Goal: Information Seeking & Learning: Learn about a topic

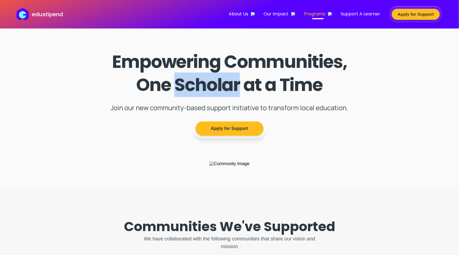
drag, startPoint x: 239, startPoint y: 85, endPoint x: 180, endPoint y: 86, distance: 59.6
click at [180, 86] on h1 "Empowering Communities, One Scholar at a Time" at bounding box center [229, 73] width 243 height 46
copy h1 "Scholar"
click at [266, 96] on h1 "Empowering Communities, One Scholar at a Time" at bounding box center [229, 73] width 243 height 46
